Goal: Task Accomplishment & Management: Manage account settings

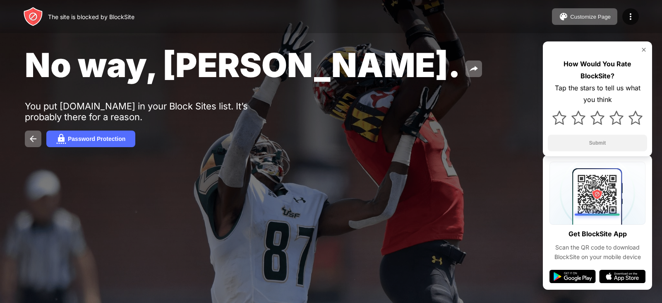
click at [641, 50] on img at bounding box center [644, 49] width 7 height 7
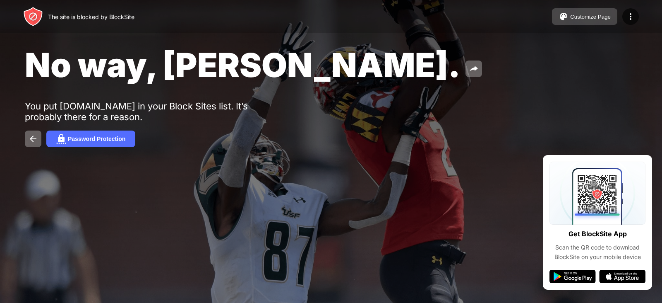
click at [607, 17] on div "Customize Page" at bounding box center [591, 17] width 41 height 6
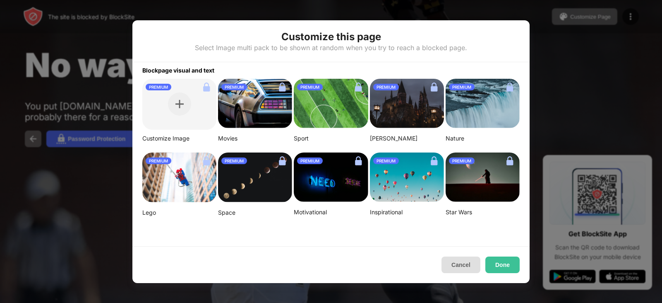
click at [462, 265] on button "Cancel" at bounding box center [461, 264] width 39 height 17
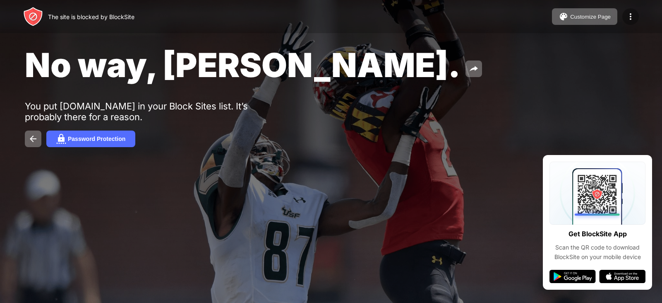
click at [631, 13] on img at bounding box center [631, 17] width 10 height 10
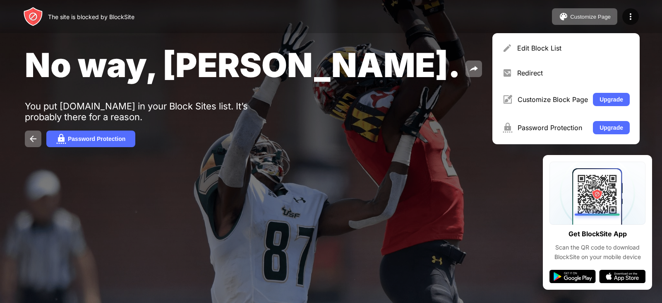
click at [425, 111] on div "No way, [PERSON_NAME]. You put [DOMAIN_NAME] in your Block Sites list. It’s pro…" at bounding box center [331, 96] width 662 height 192
